Goal: Task Accomplishment & Management: Use online tool/utility

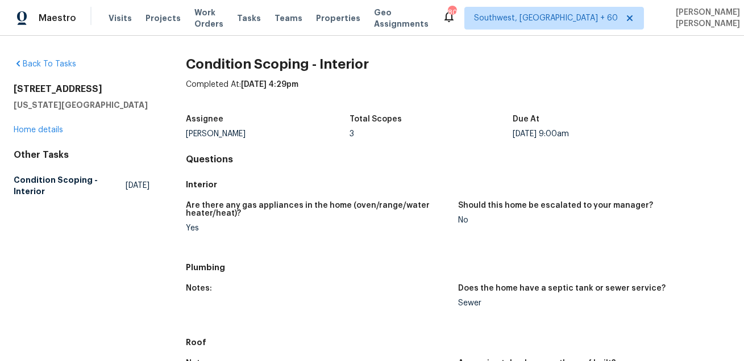
scroll to position [636, 0]
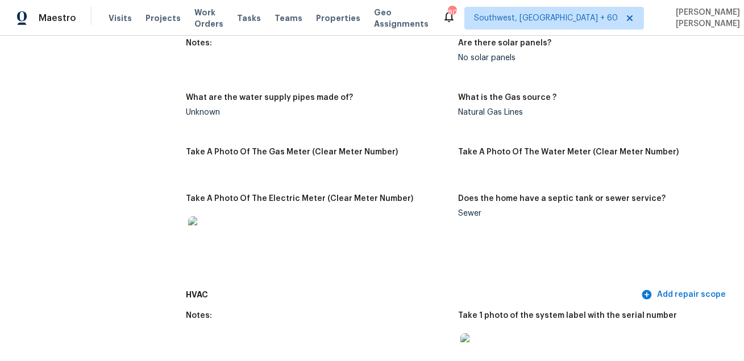
scroll to position [1659, 0]
